Goal: Task Accomplishment & Management: Complete application form

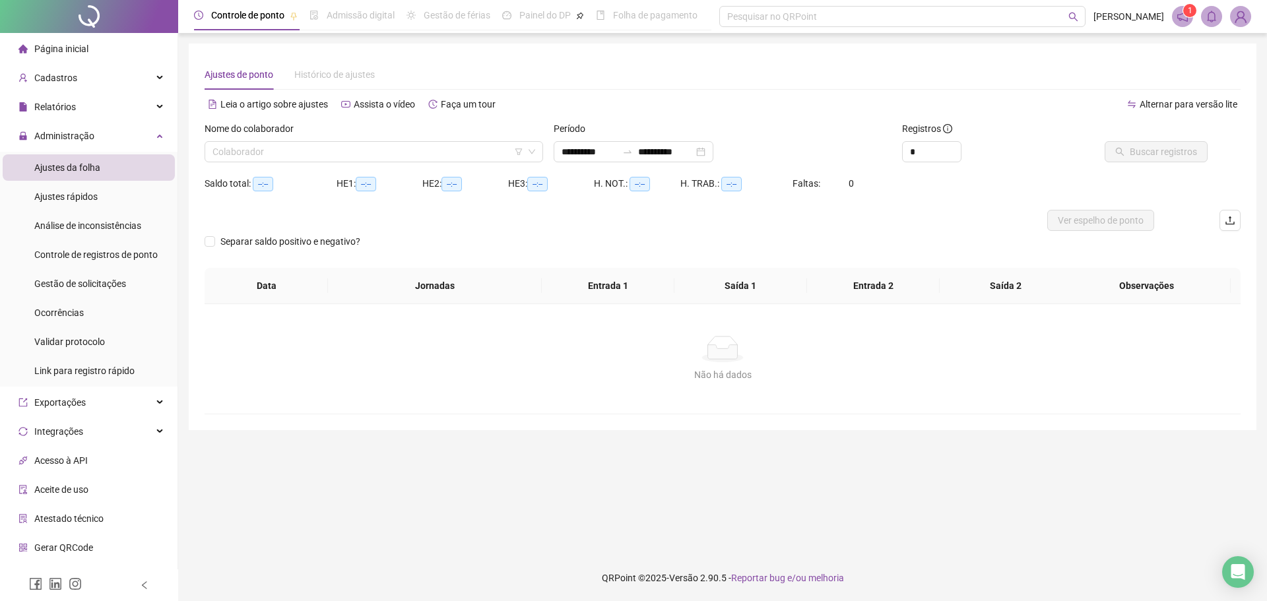
click at [1246, 16] on img at bounding box center [1241, 17] width 20 height 20
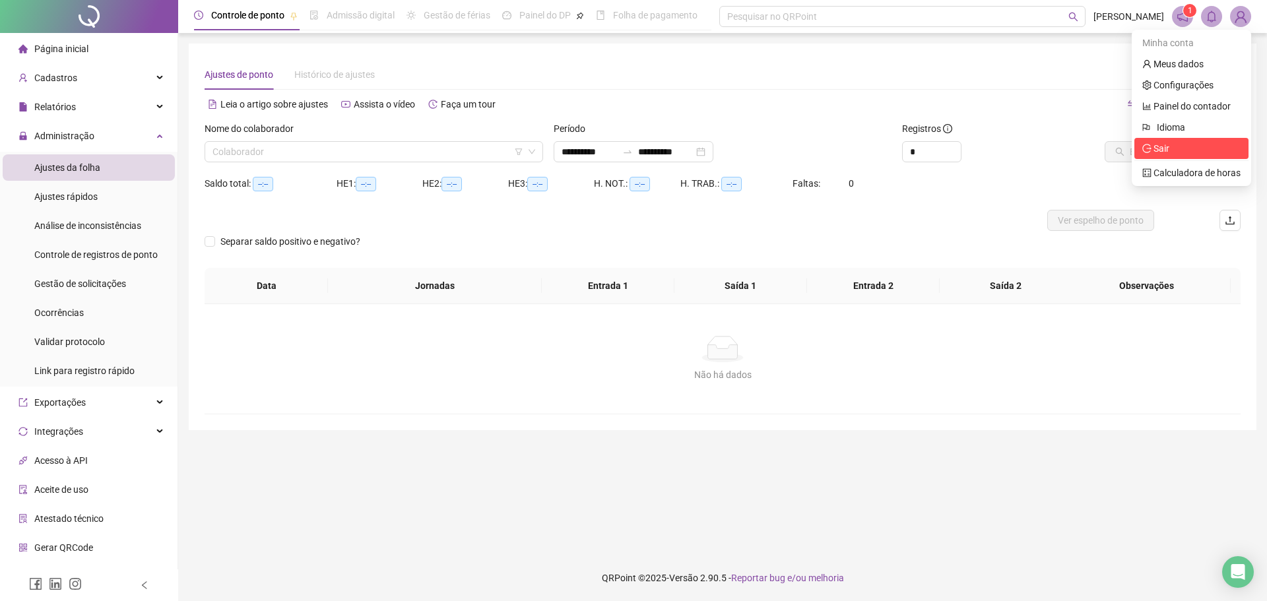
click at [1184, 146] on span "Sair" at bounding box center [1191, 148] width 98 height 15
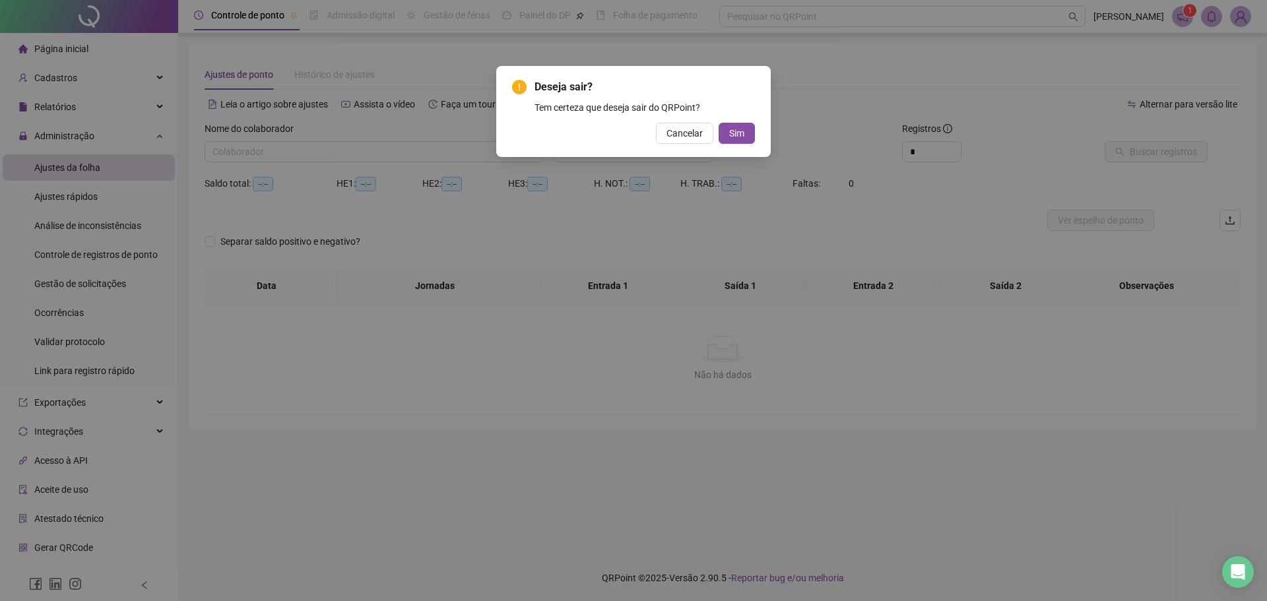
click at [717, 129] on div "Cancelar Sim" at bounding box center [633, 133] width 243 height 21
click at [735, 130] on span "Sim" at bounding box center [736, 133] width 15 height 15
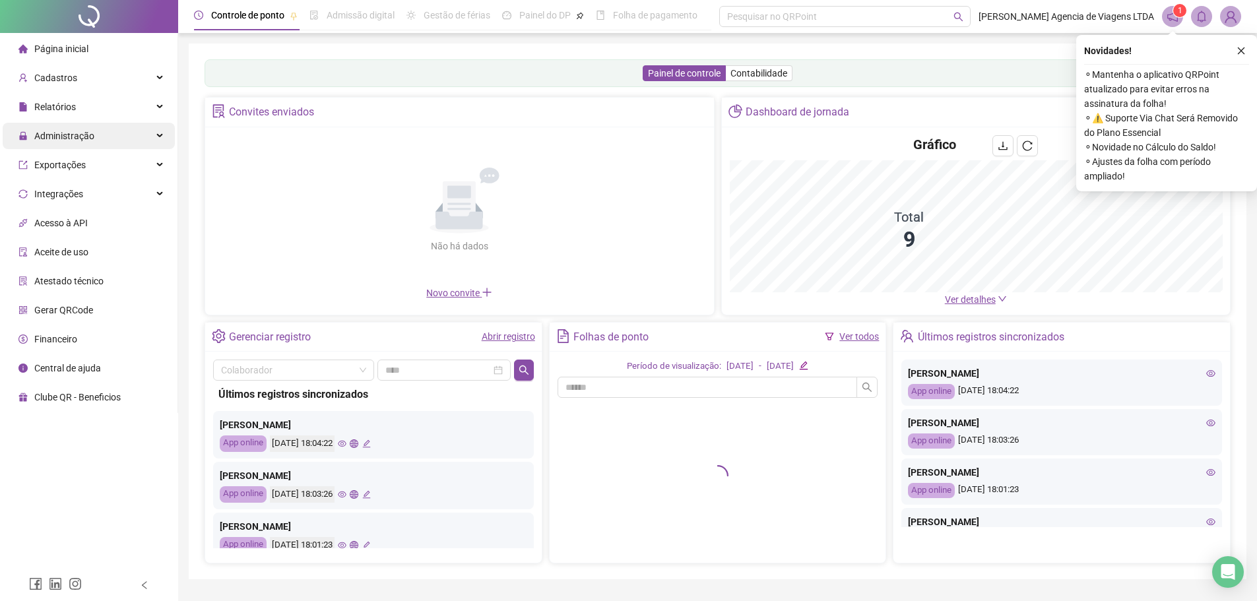
click at [82, 134] on span "Administração" at bounding box center [64, 136] width 60 height 11
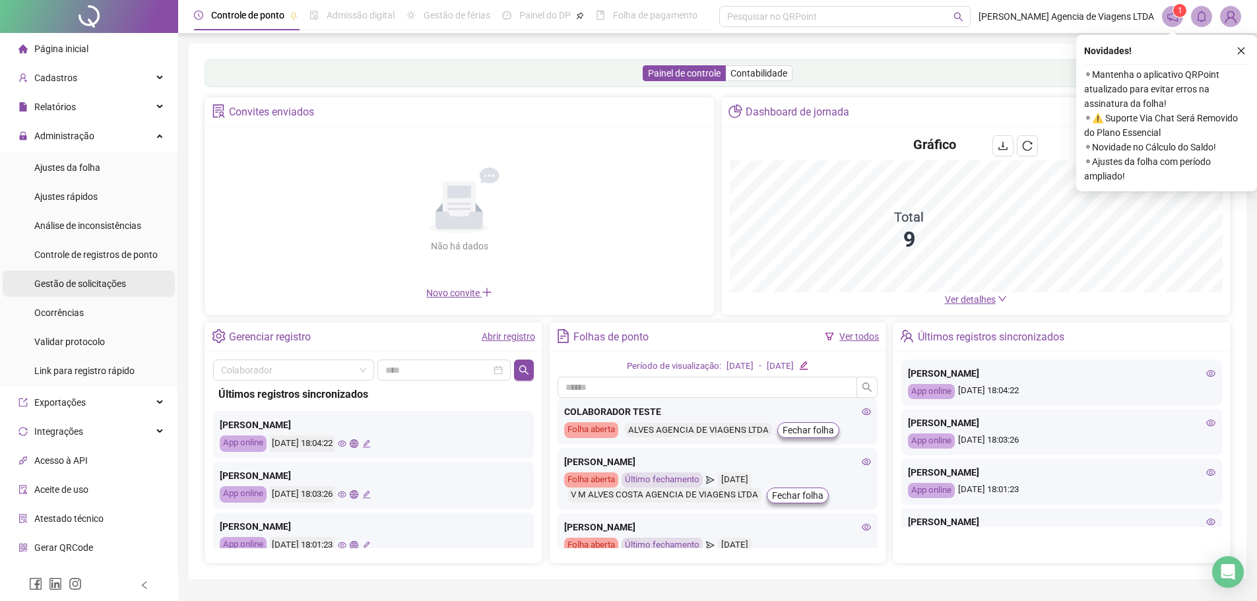
click at [125, 274] on li "Gestão de solicitações" at bounding box center [89, 284] width 172 height 26
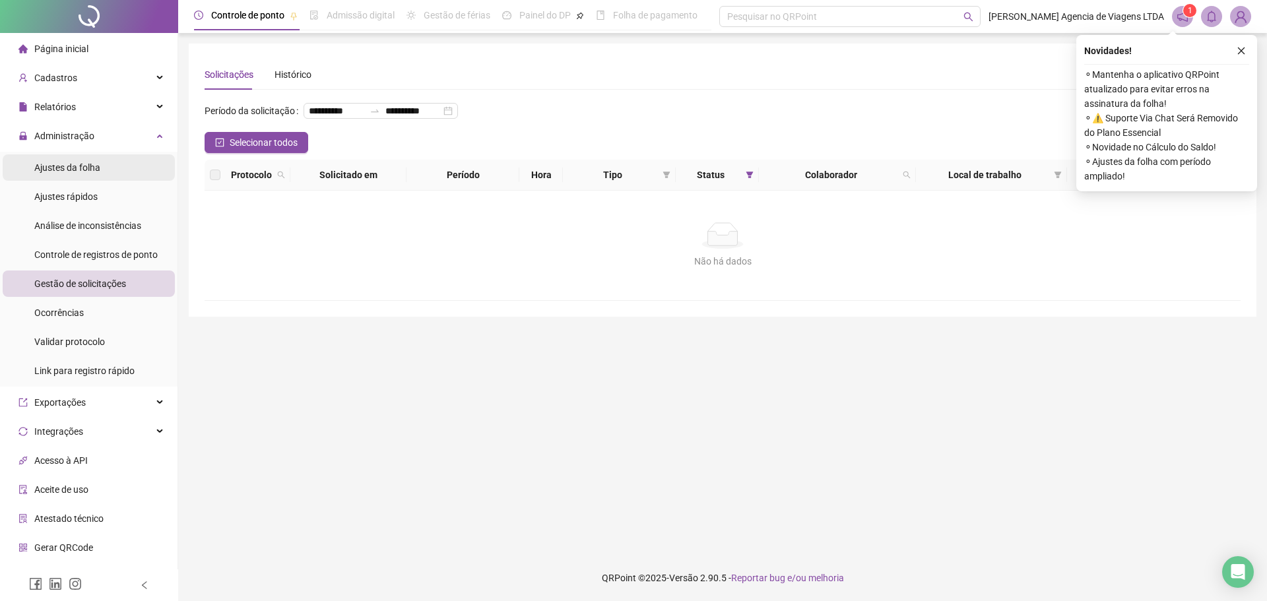
click at [85, 165] on span "Ajustes da folha" at bounding box center [67, 167] width 66 height 11
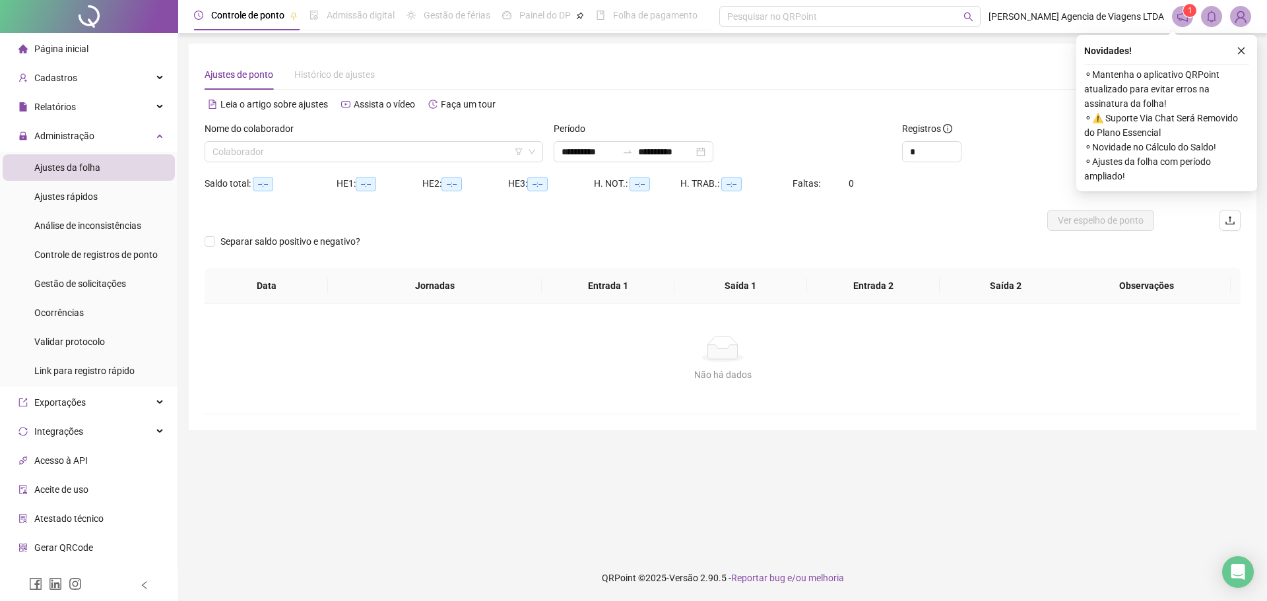
type input "**********"
click at [278, 154] on input "search" at bounding box center [367, 152] width 311 height 20
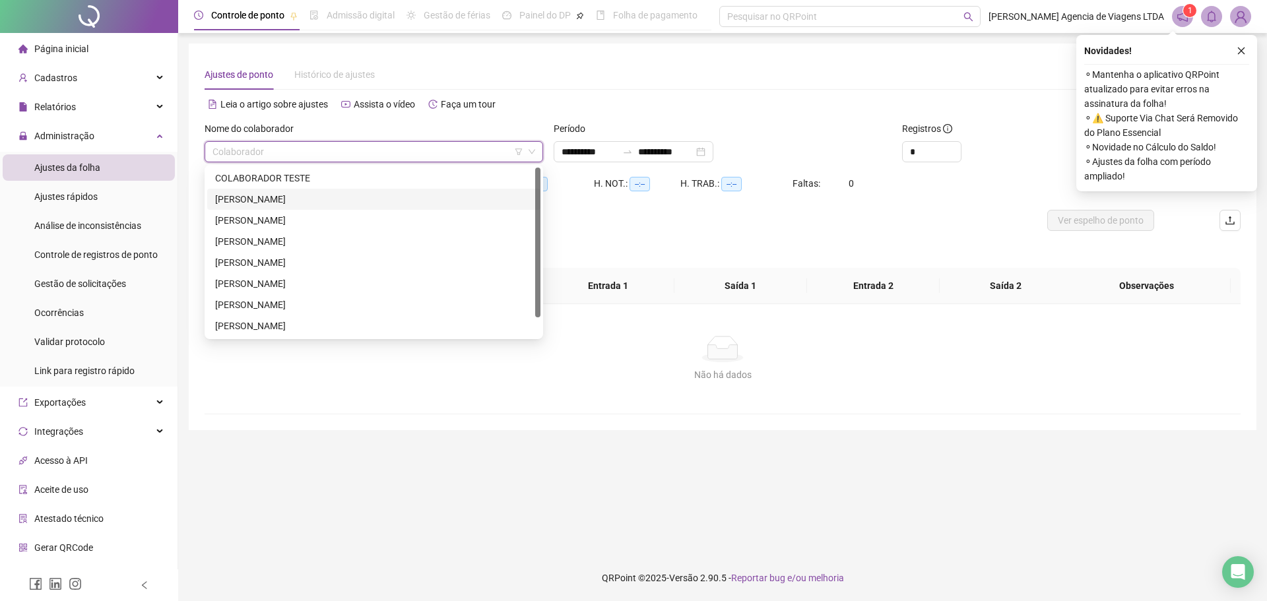
click at [263, 199] on div "[PERSON_NAME]" at bounding box center [373, 199] width 317 height 15
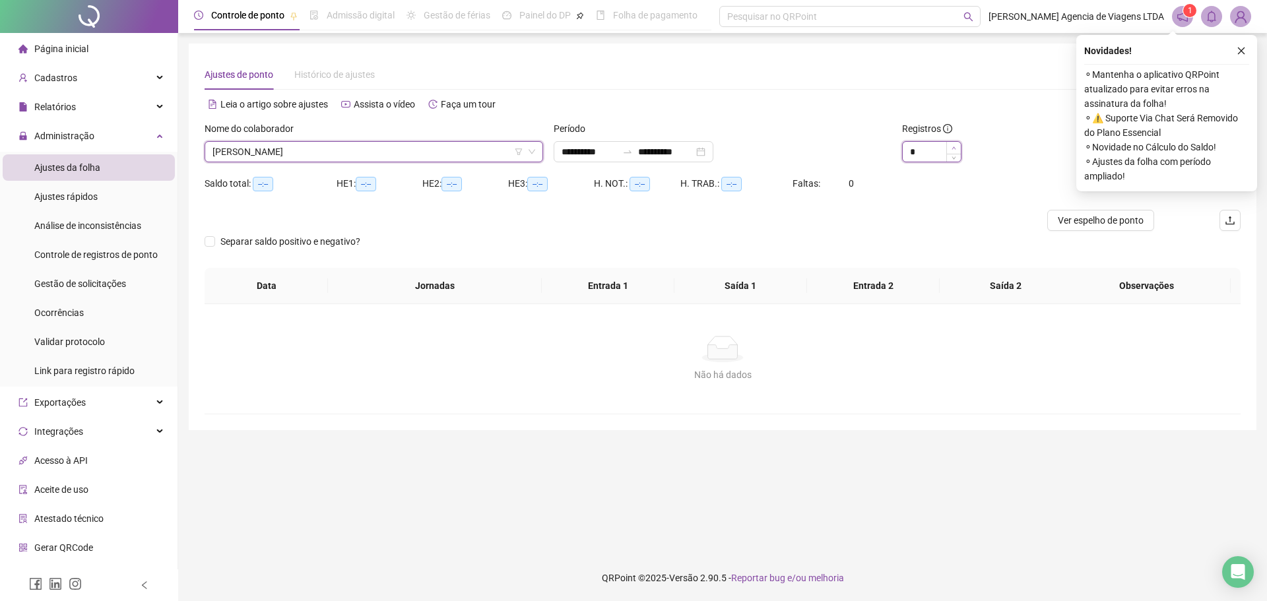
type input "*"
click at [957, 143] on span "Increase Value" at bounding box center [953, 148] width 15 height 12
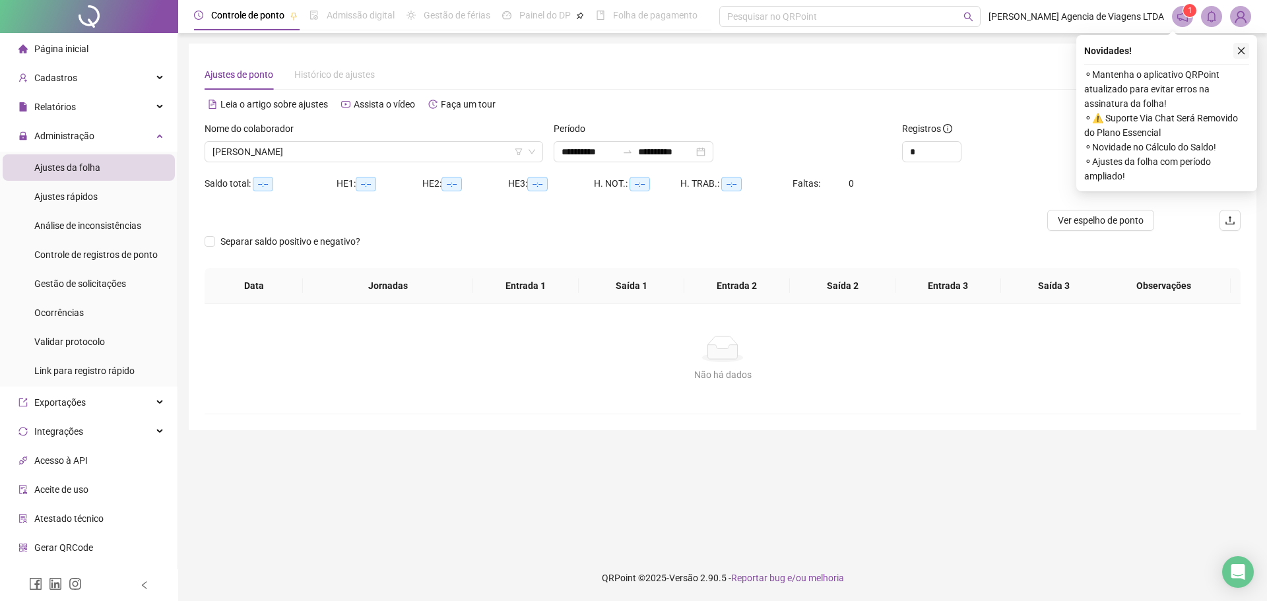
click at [1244, 52] on icon "close" at bounding box center [1241, 50] width 9 height 9
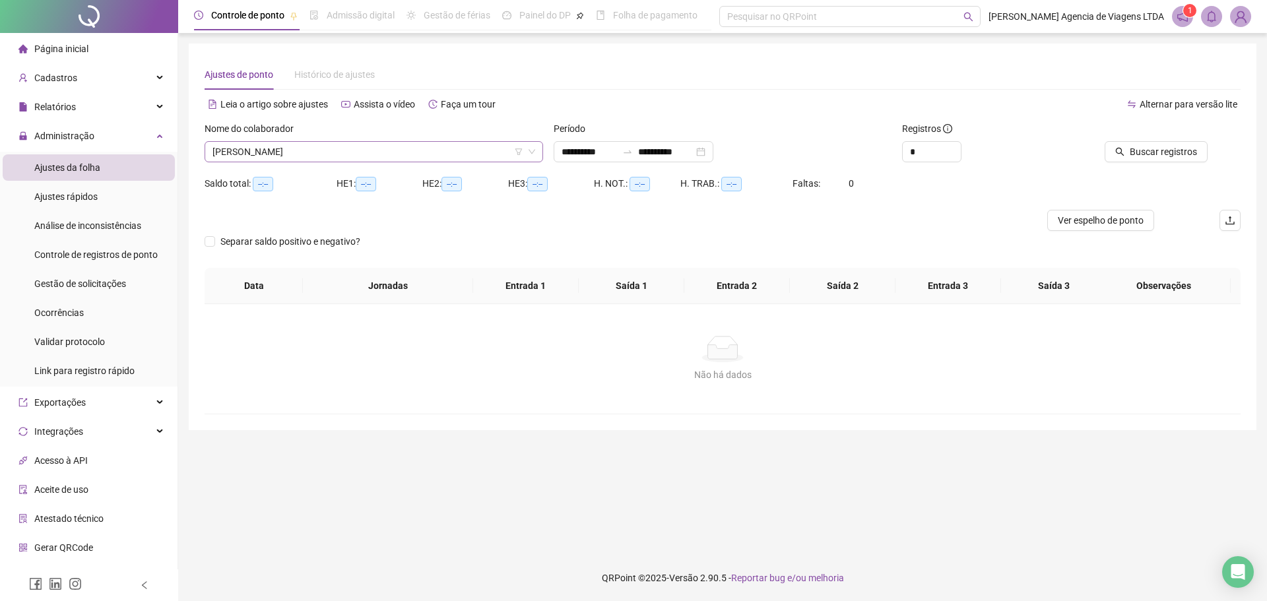
click at [451, 159] on span "[PERSON_NAME]" at bounding box center [373, 152] width 323 height 20
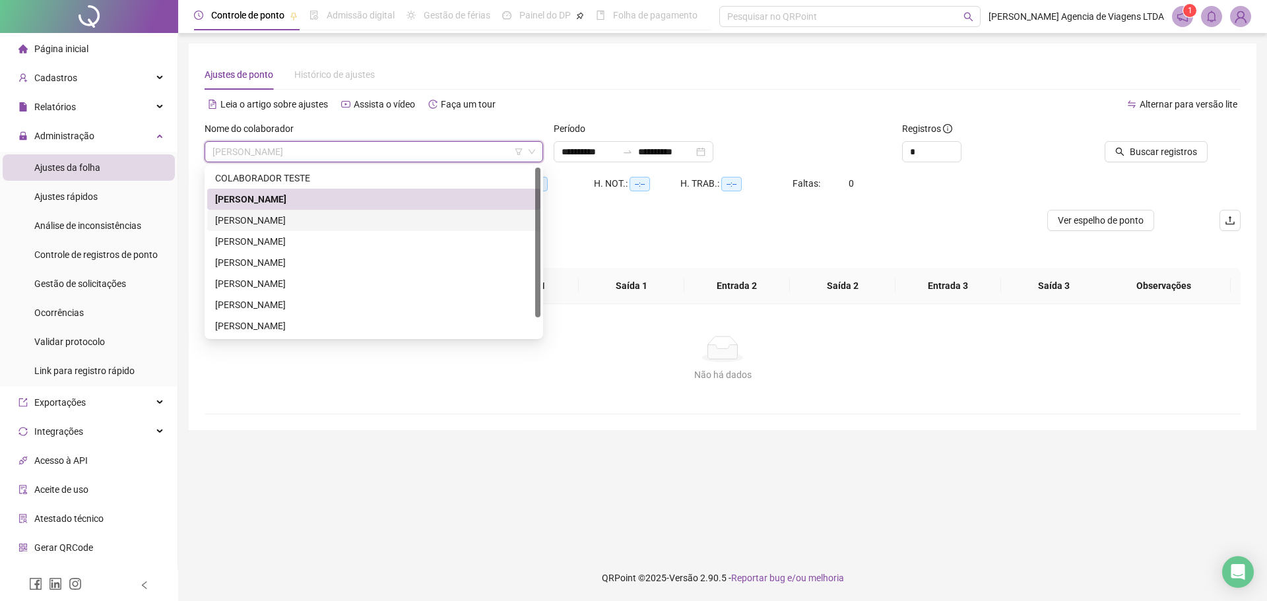
click at [351, 220] on div "[PERSON_NAME]" at bounding box center [373, 220] width 317 height 15
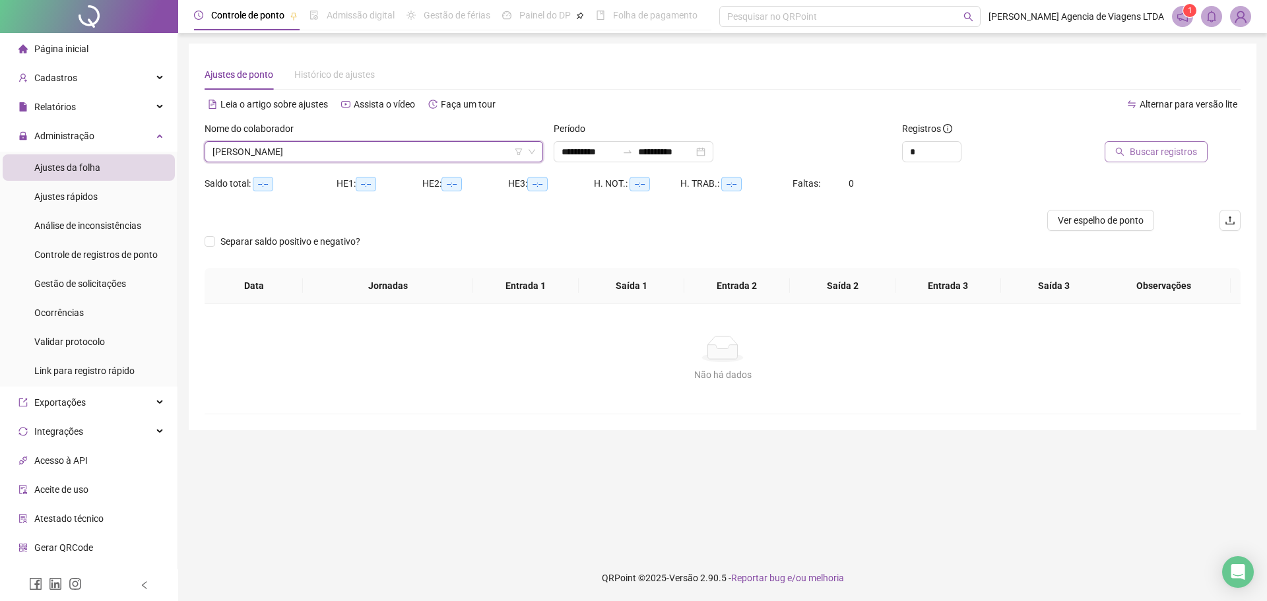
click at [1145, 148] on span "Buscar registros" at bounding box center [1163, 152] width 67 height 15
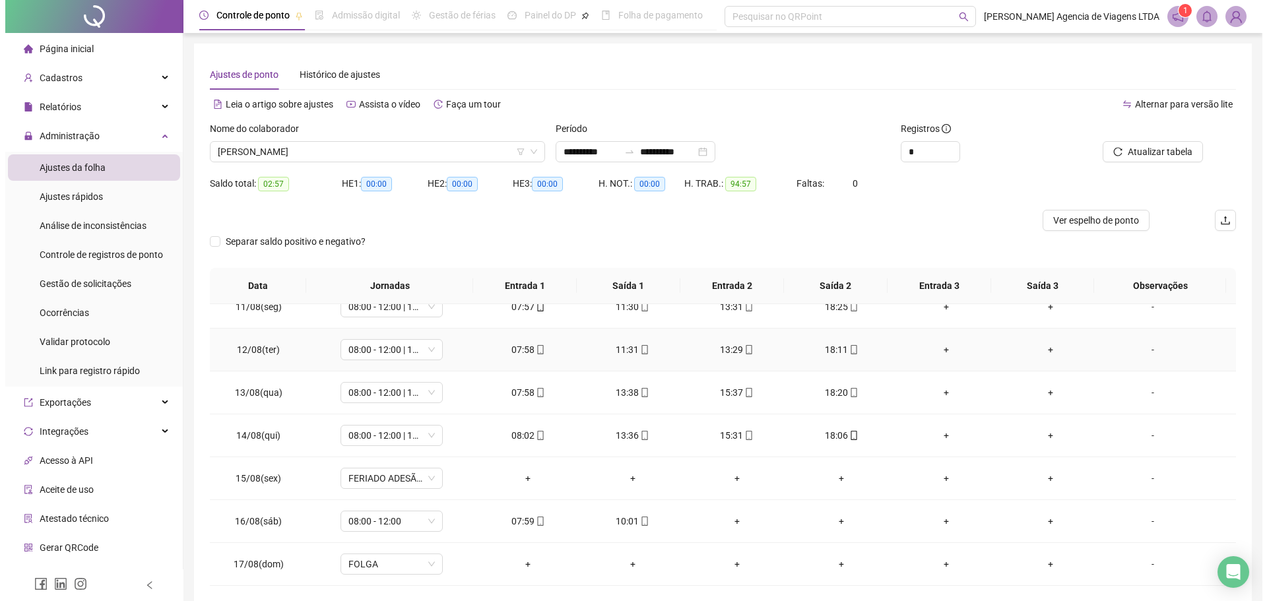
scroll to position [57, 0]
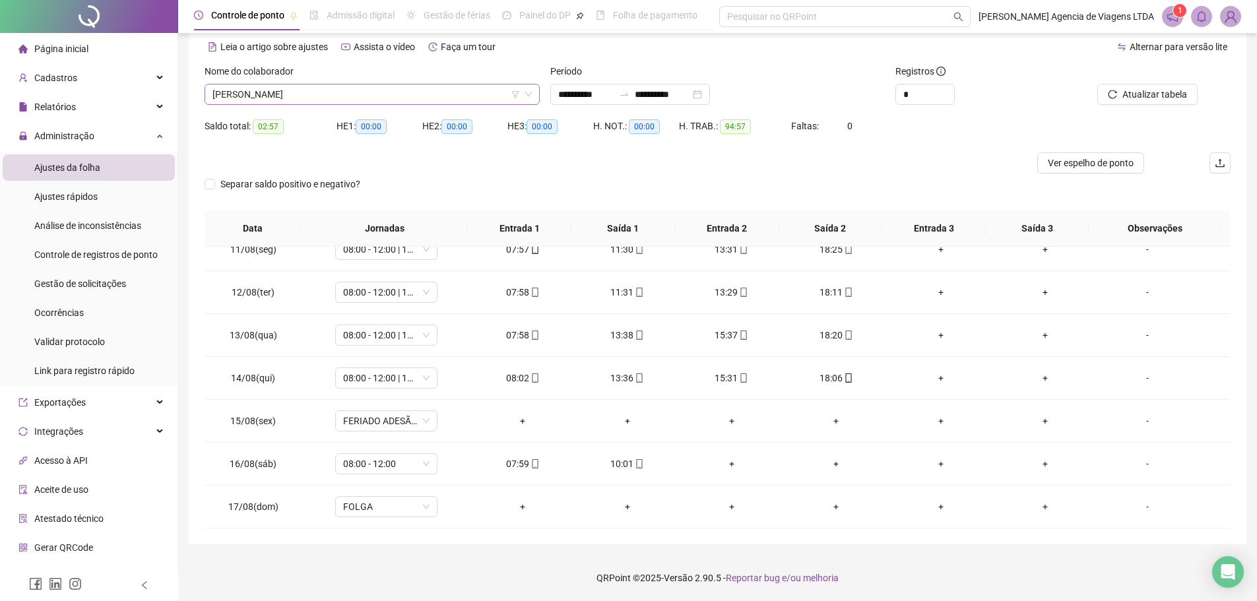
click at [436, 94] on span "[PERSON_NAME]" at bounding box center [371, 94] width 319 height 20
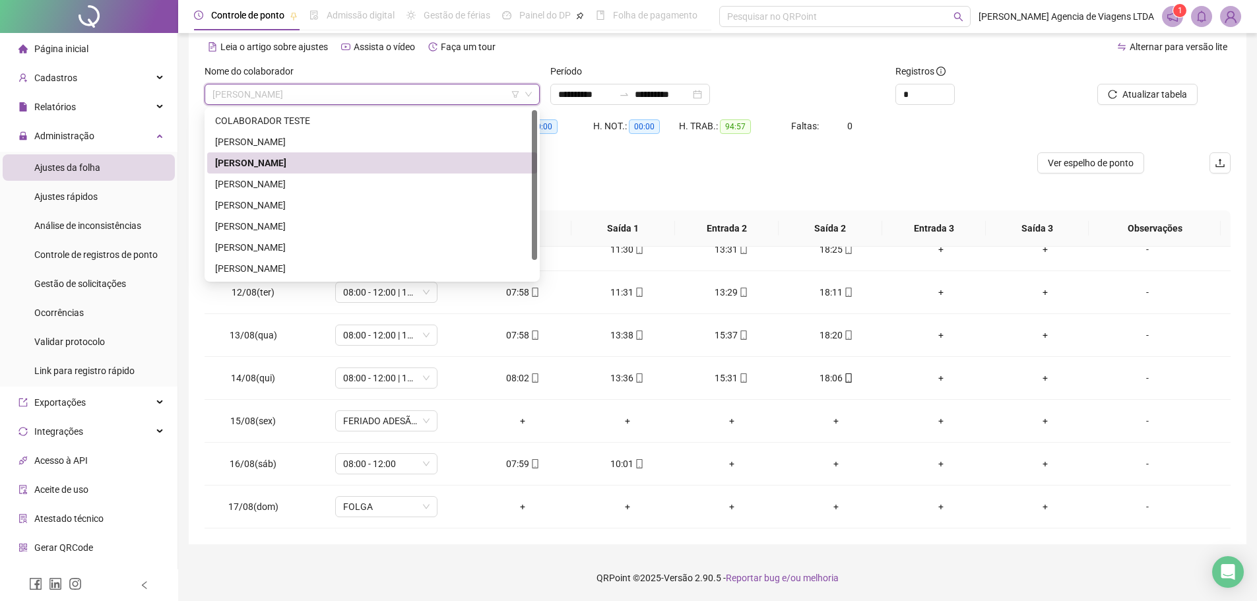
click at [436, 94] on span "[PERSON_NAME]" at bounding box center [371, 94] width 319 height 20
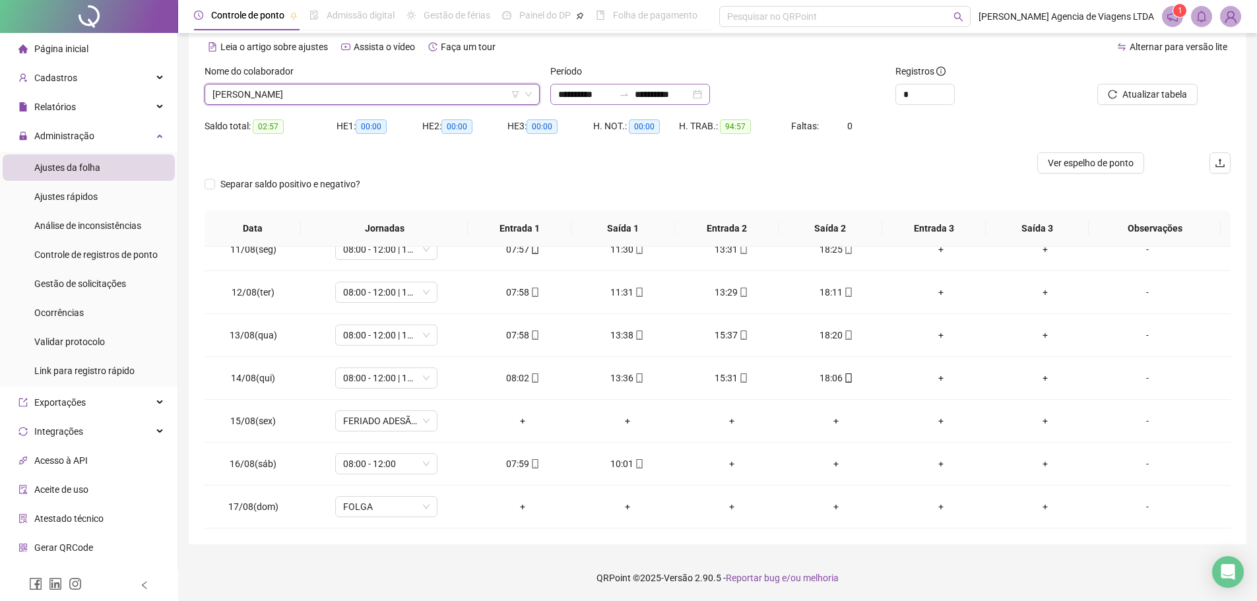
click at [631, 100] on div "**********" at bounding box center [630, 94] width 160 height 21
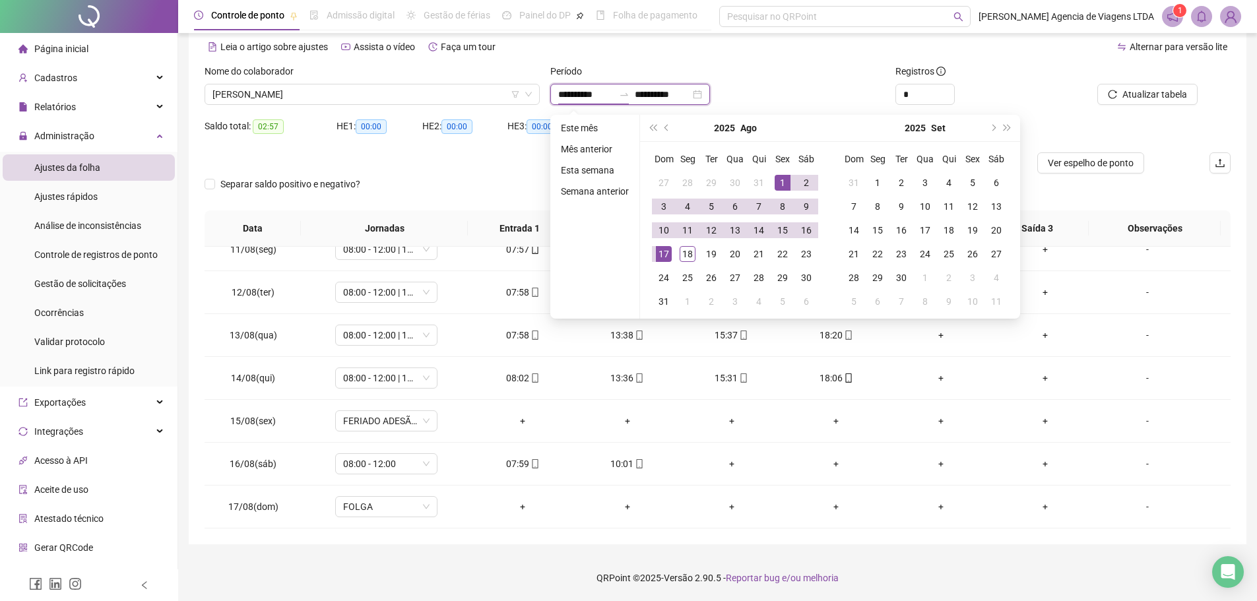
click at [635, 92] on div at bounding box center [624, 94] width 21 height 11
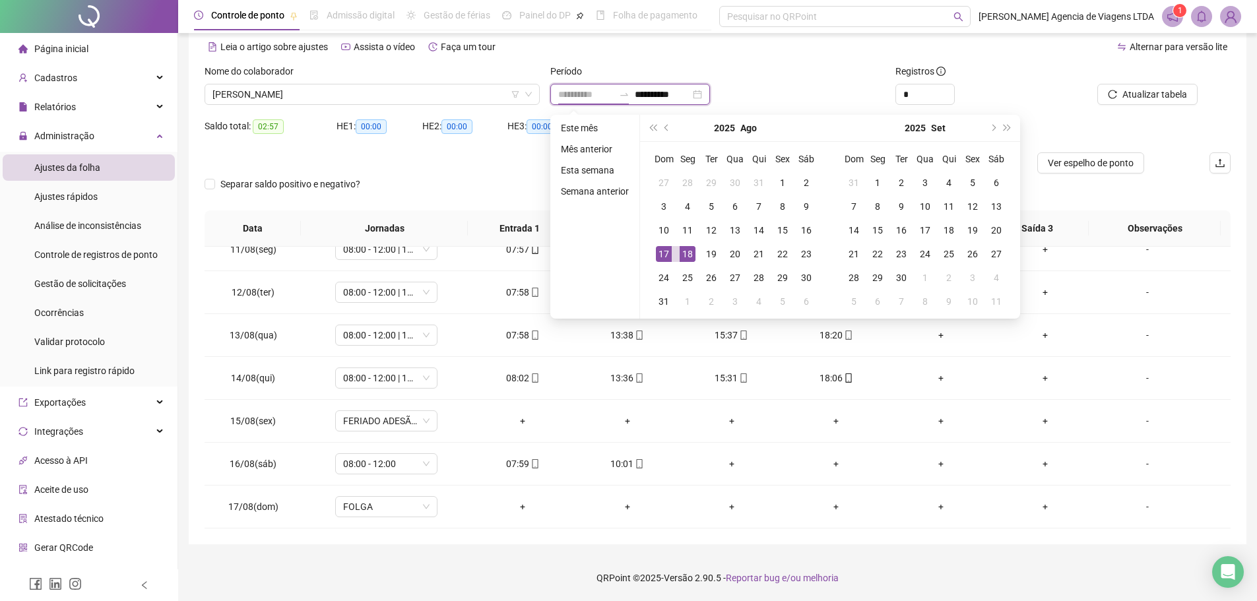
type input "**********"
click at [683, 257] on div "18" at bounding box center [688, 254] width 16 height 16
type input "**********"
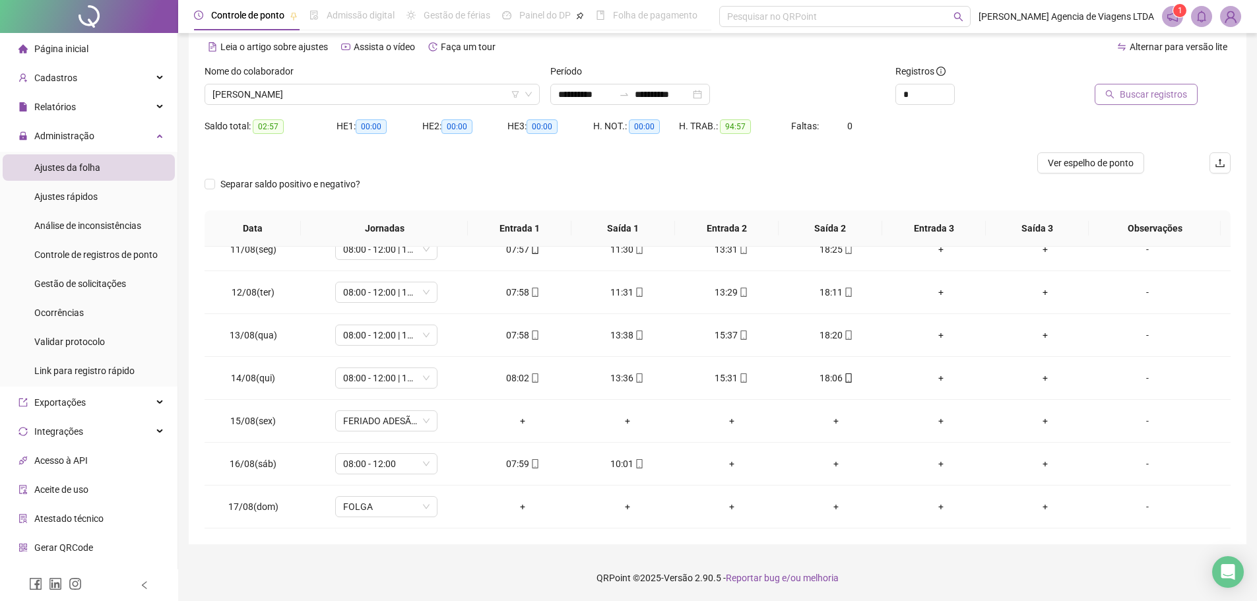
click at [1155, 100] on span "Buscar registros" at bounding box center [1153, 94] width 67 height 15
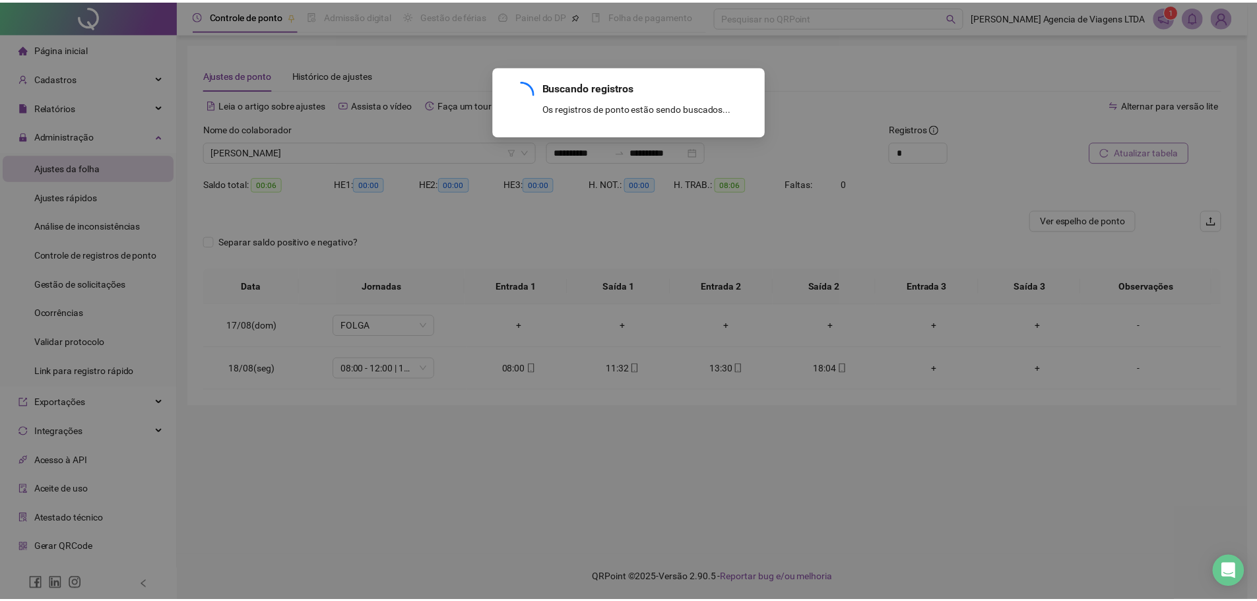
scroll to position [0, 0]
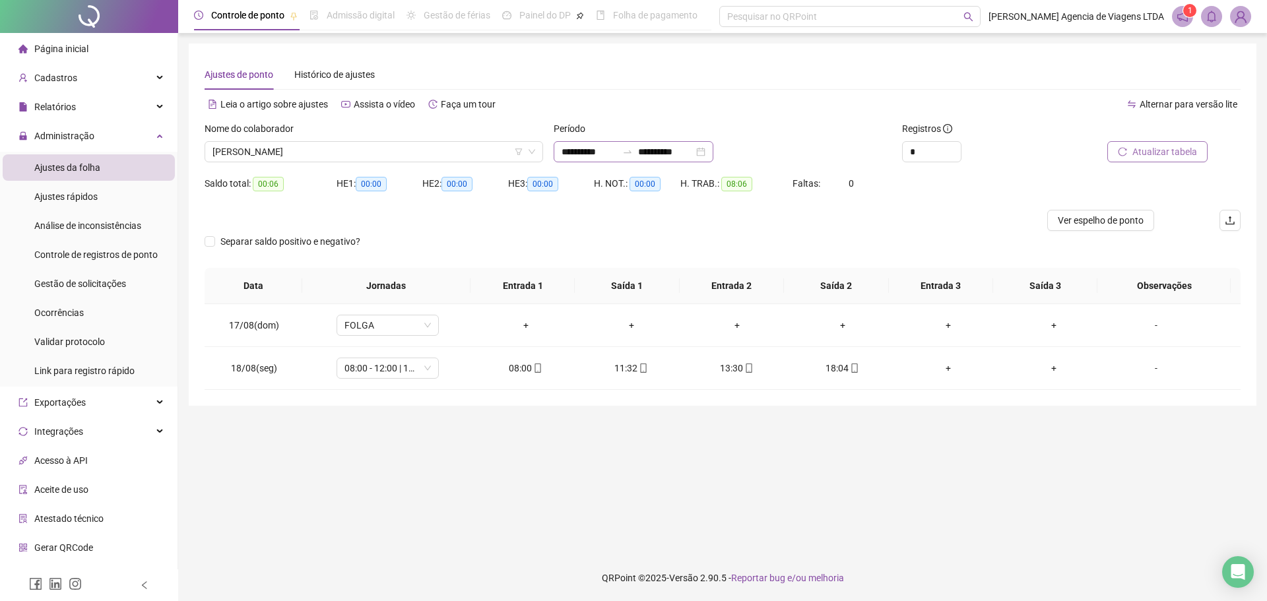
click at [634, 146] on div "**********" at bounding box center [634, 151] width 160 height 21
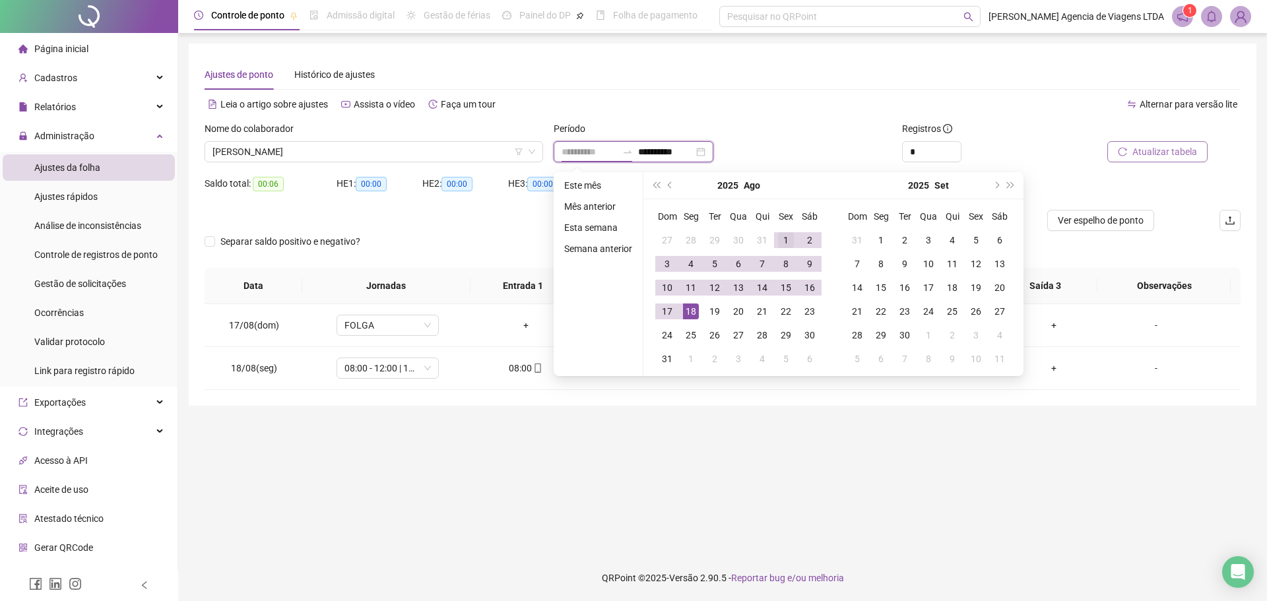
type input "**********"
click at [785, 239] on div "1" at bounding box center [786, 240] width 16 height 16
type input "**********"
click at [697, 309] on div "18" at bounding box center [691, 312] width 16 height 16
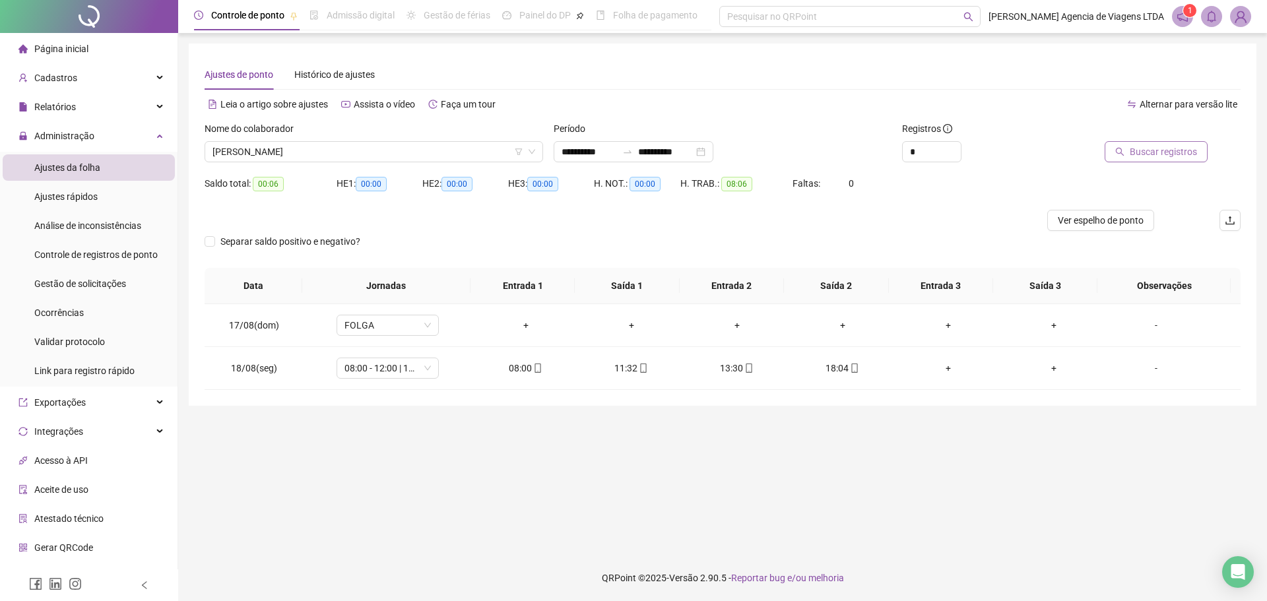
click at [1164, 137] on div at bounding box center [1142, 131] width 131 height 20
click at [1164, 146] on span "Buscar registros" at bounding box center [1163, 152] width 67 height 15
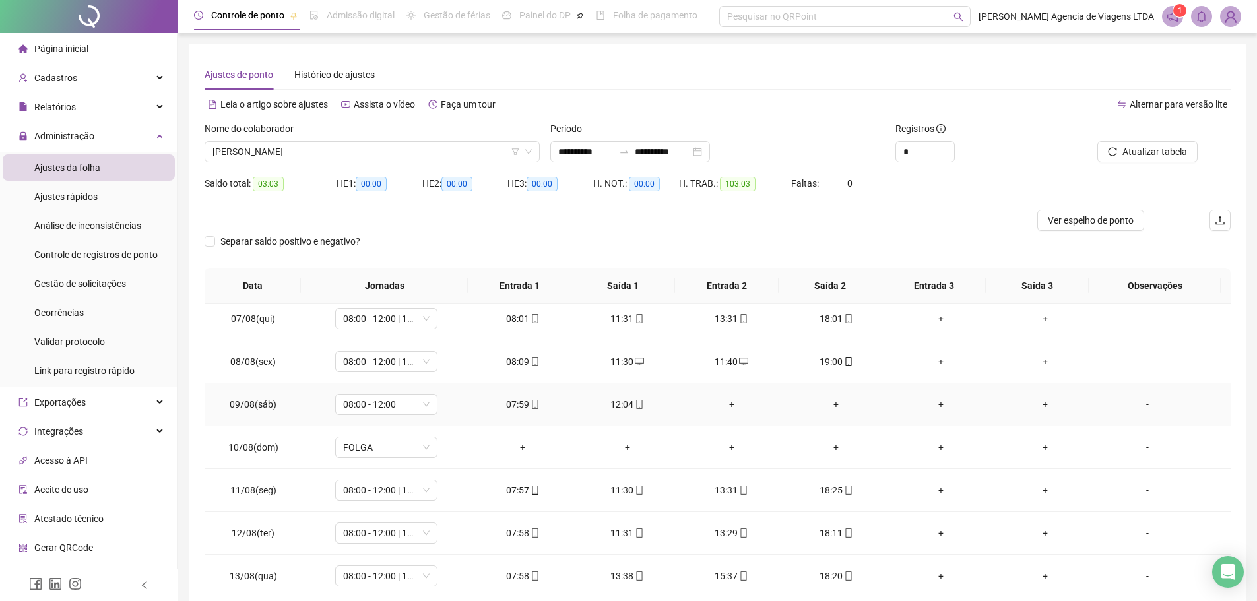
scroll to position [490, 0]
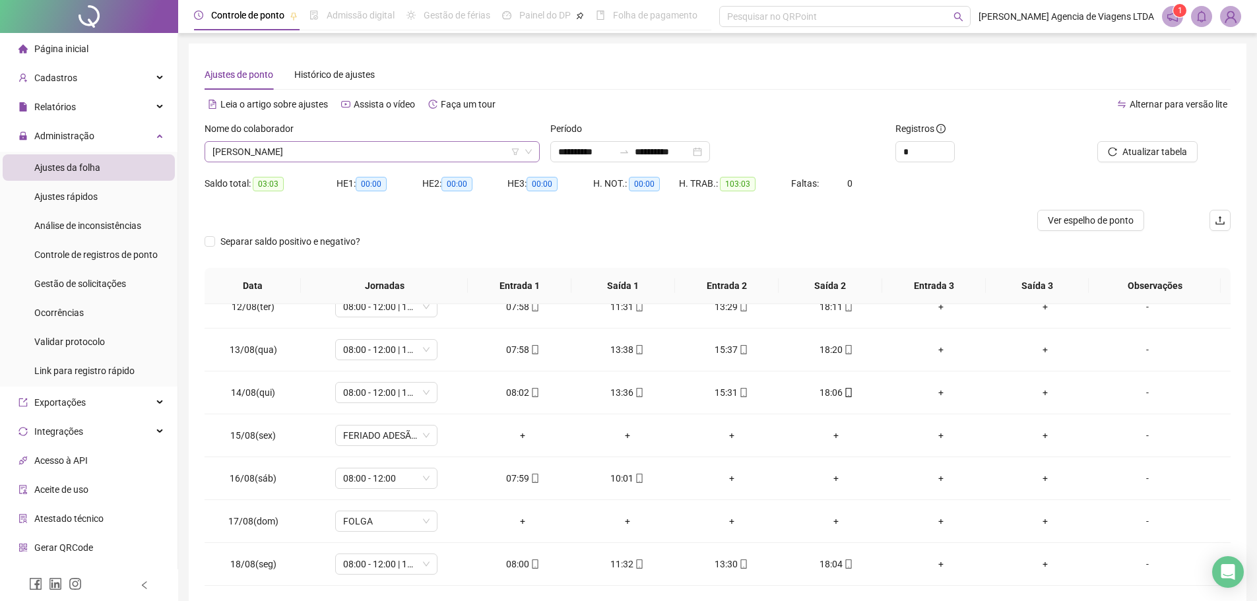
click at [454, 158] on span "[PERSON_NAME]" at bounding box center [371, 152] width 319 height 20
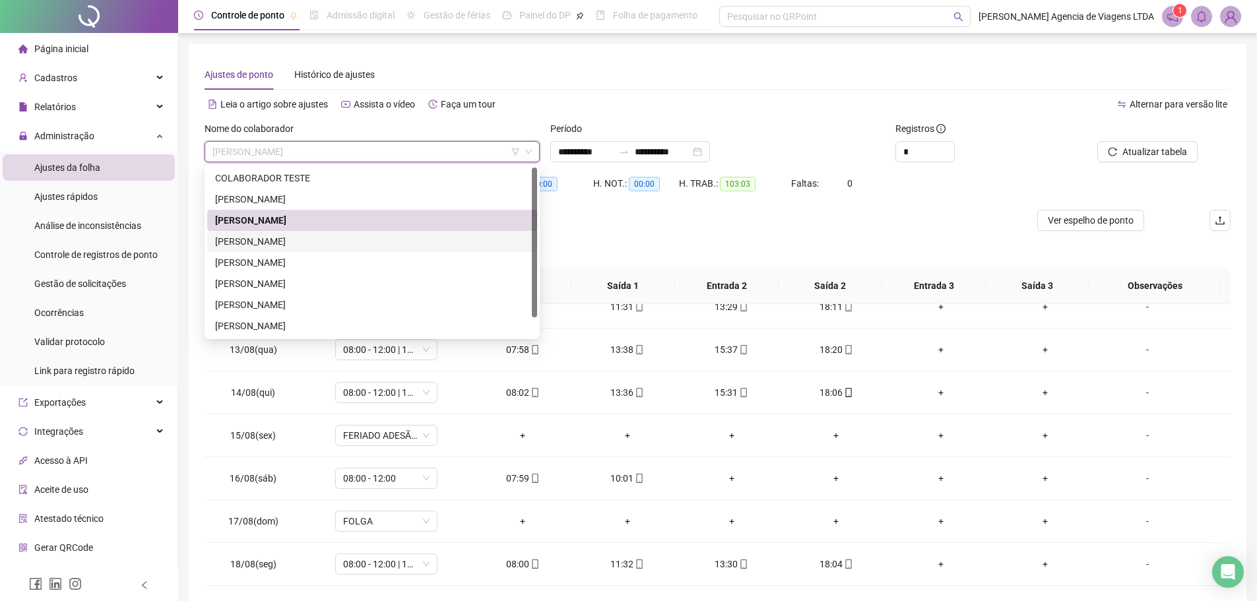
click at [293, 236] on div "[PERSON_NAME]" at bounding box center [372, 241] width 314 height 15
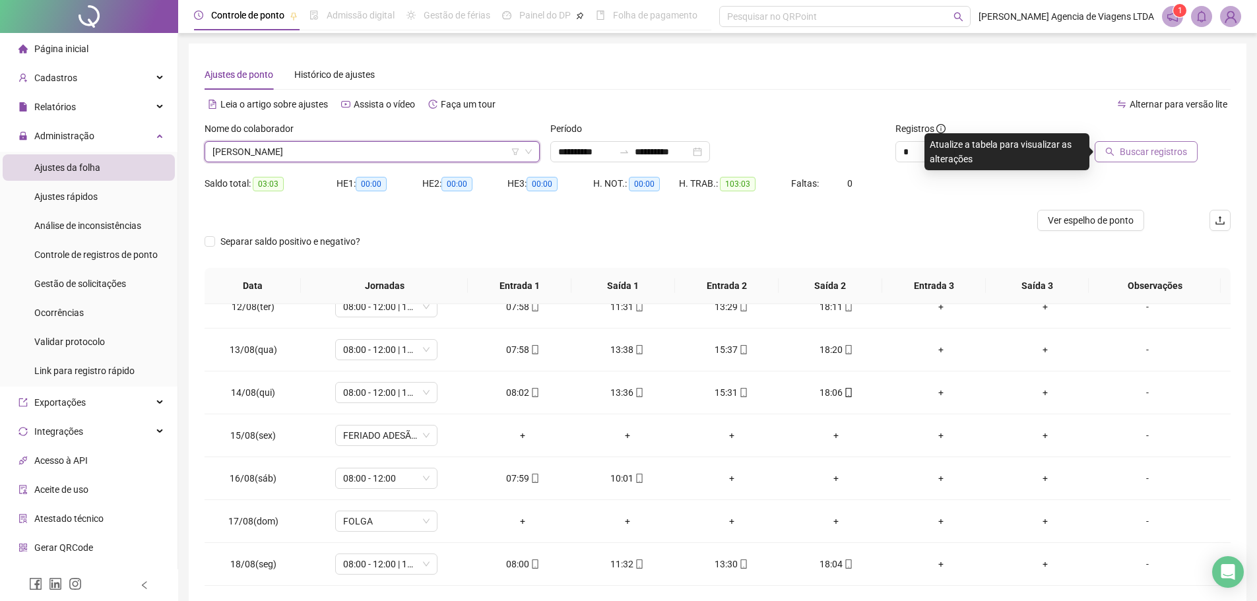
click at [1156, 156] on span "Buscar registros" at bounding box center [1153, 152] width 67 height 15
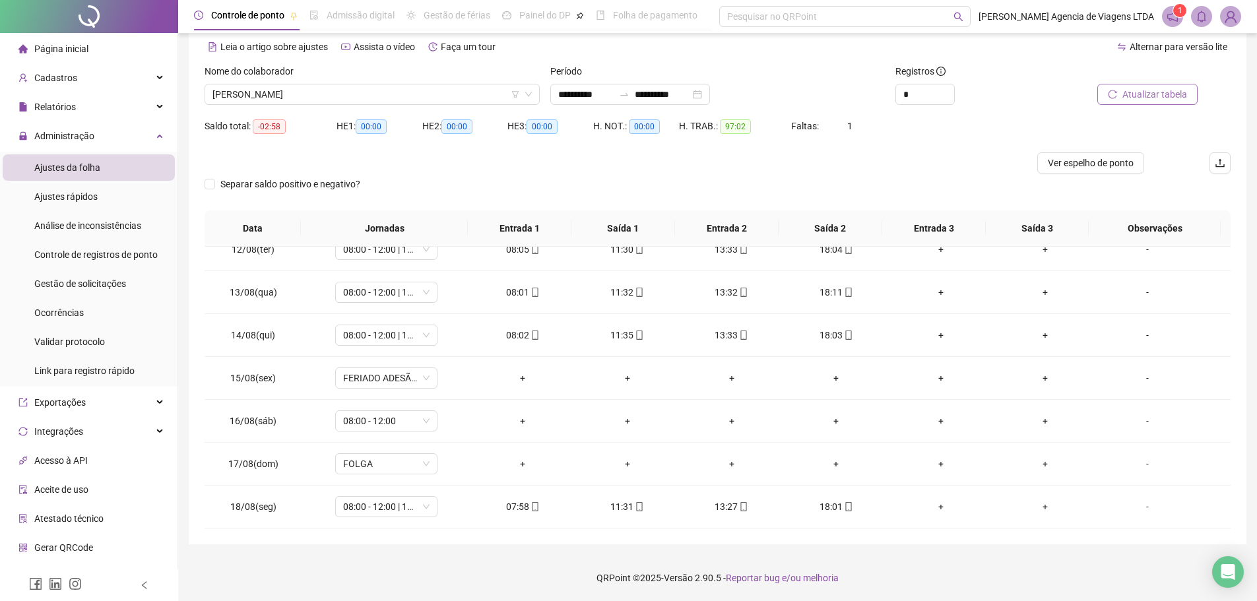
click at [433, 105] on div "Nome do colaborador [PERSON_NAME]" at bounding box center [372, 89] width 346 height 51
click at [433, 98] on span "[PERSON_NAME]" at bounding box center [371, 94] width 319 height 20
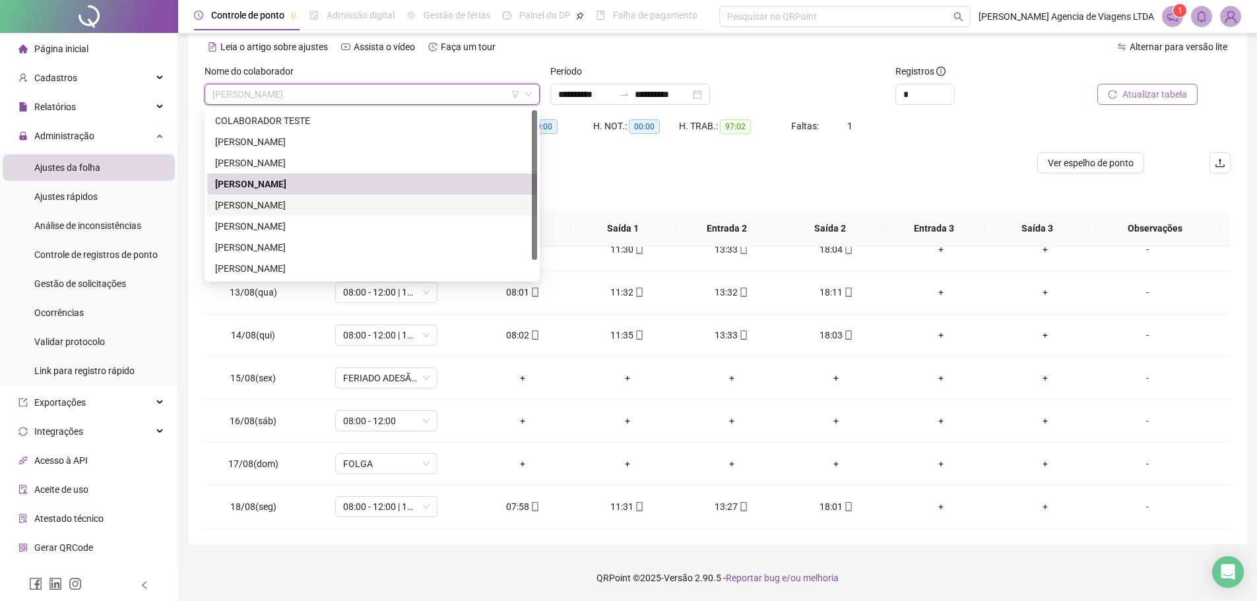
click at [320, 207] on div "[PERSON_NAME]" at bounding box center [372, 205] width 314 height 15
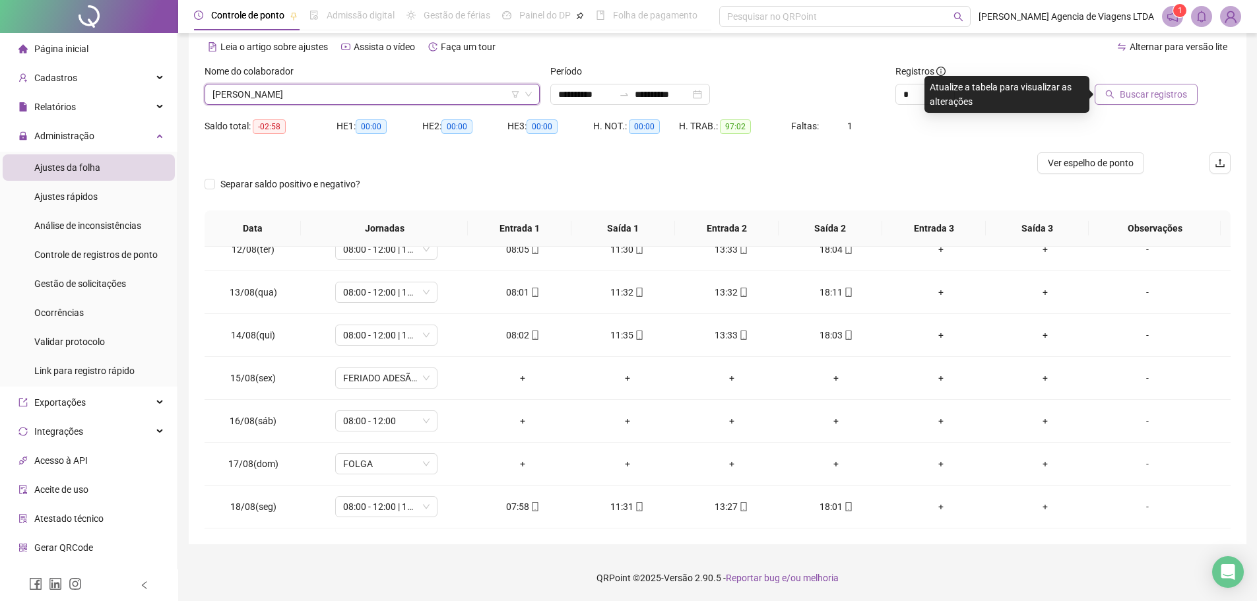
click at [1131, 96] on span "Buscar registros" at bounding box center [1153, 94] width 67 height 15
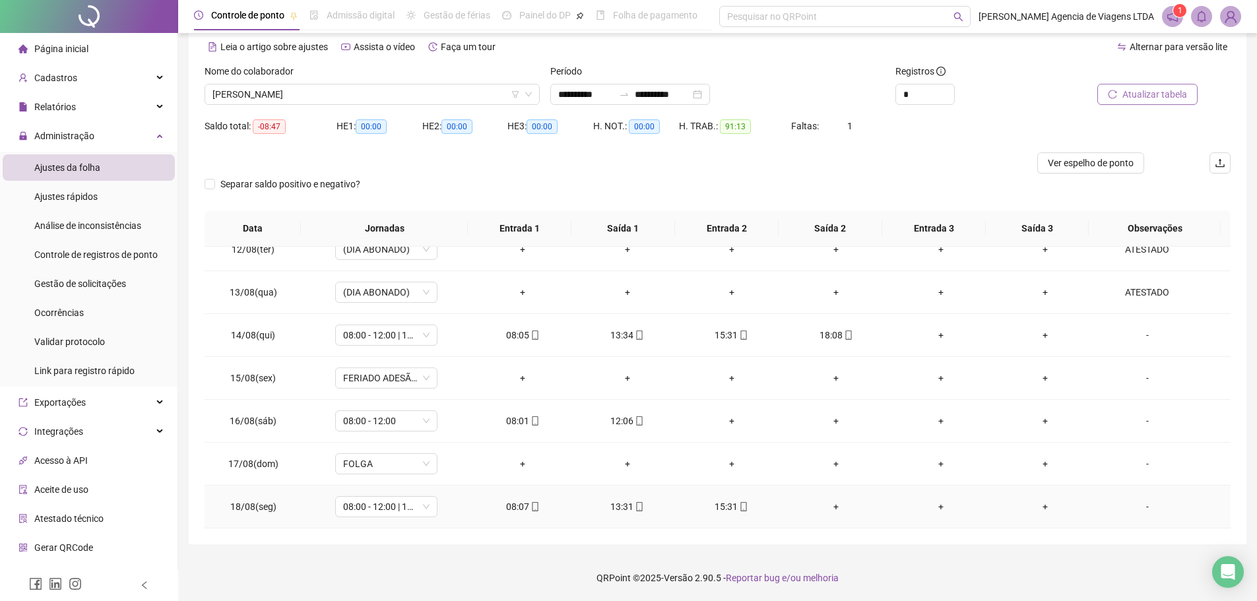
click at [680, 490] on td "15:31" at bounding box center [732, 507] width 104 height 43
